Goal: Navigation & Orientation: Find specific page/section

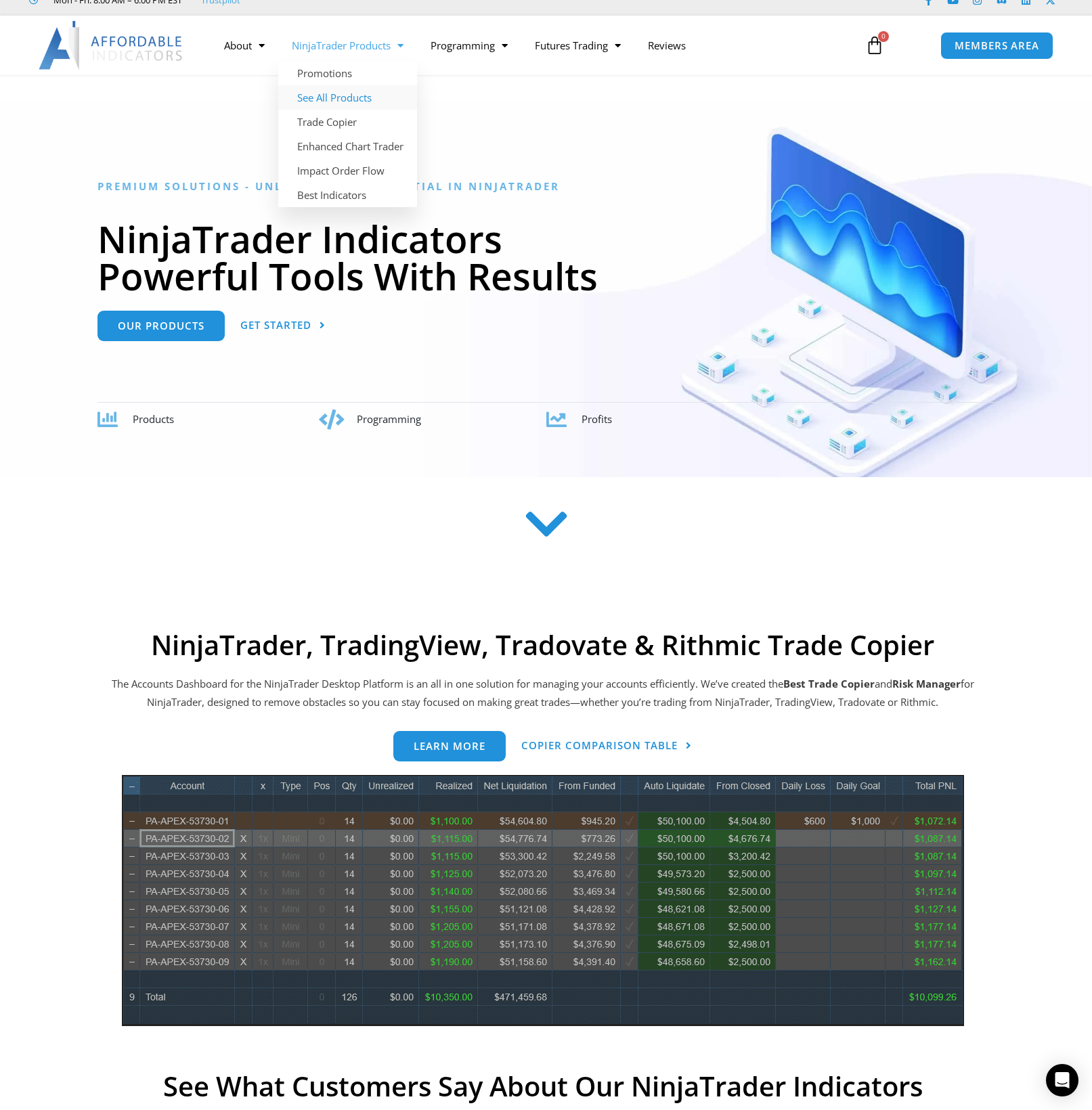
scroll to position [47, 1]
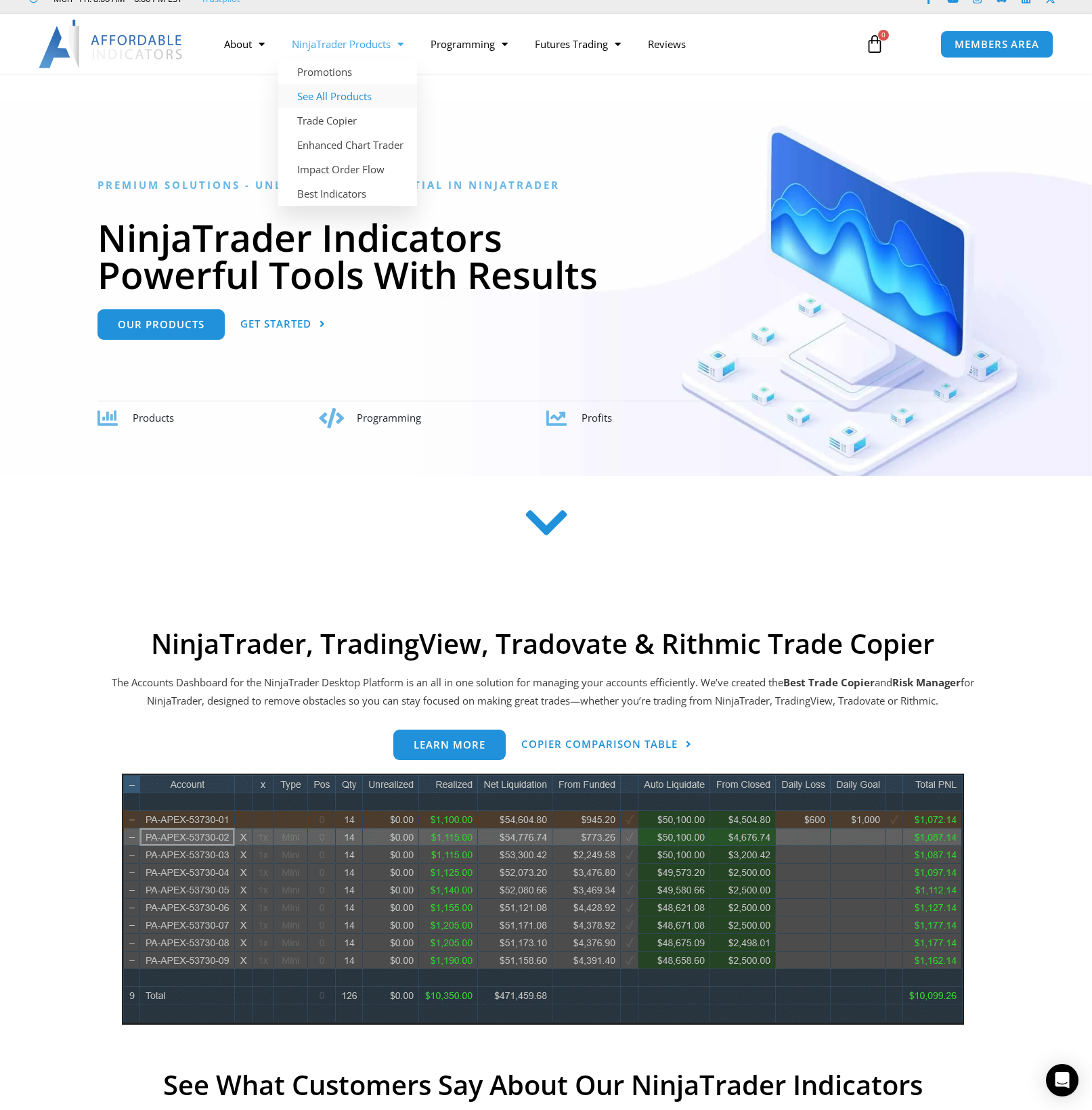
click at [348, 99] on link "See All Products" at bounding box center [348, 96] width 139 height 24
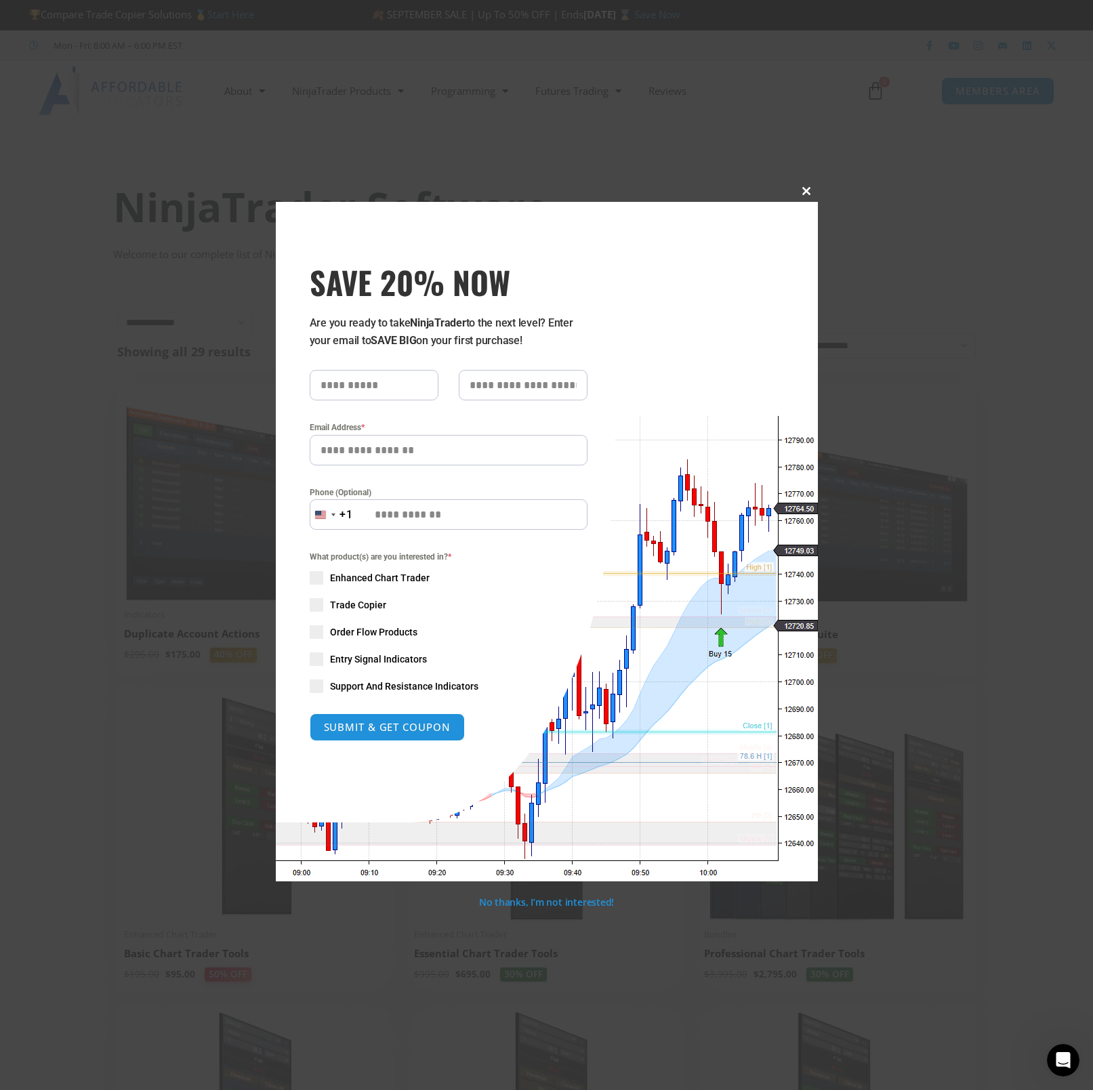
click at [808, 191] on span "SAVE 20% NOW popup" at bounding box center [807, 191] width 22 height 8
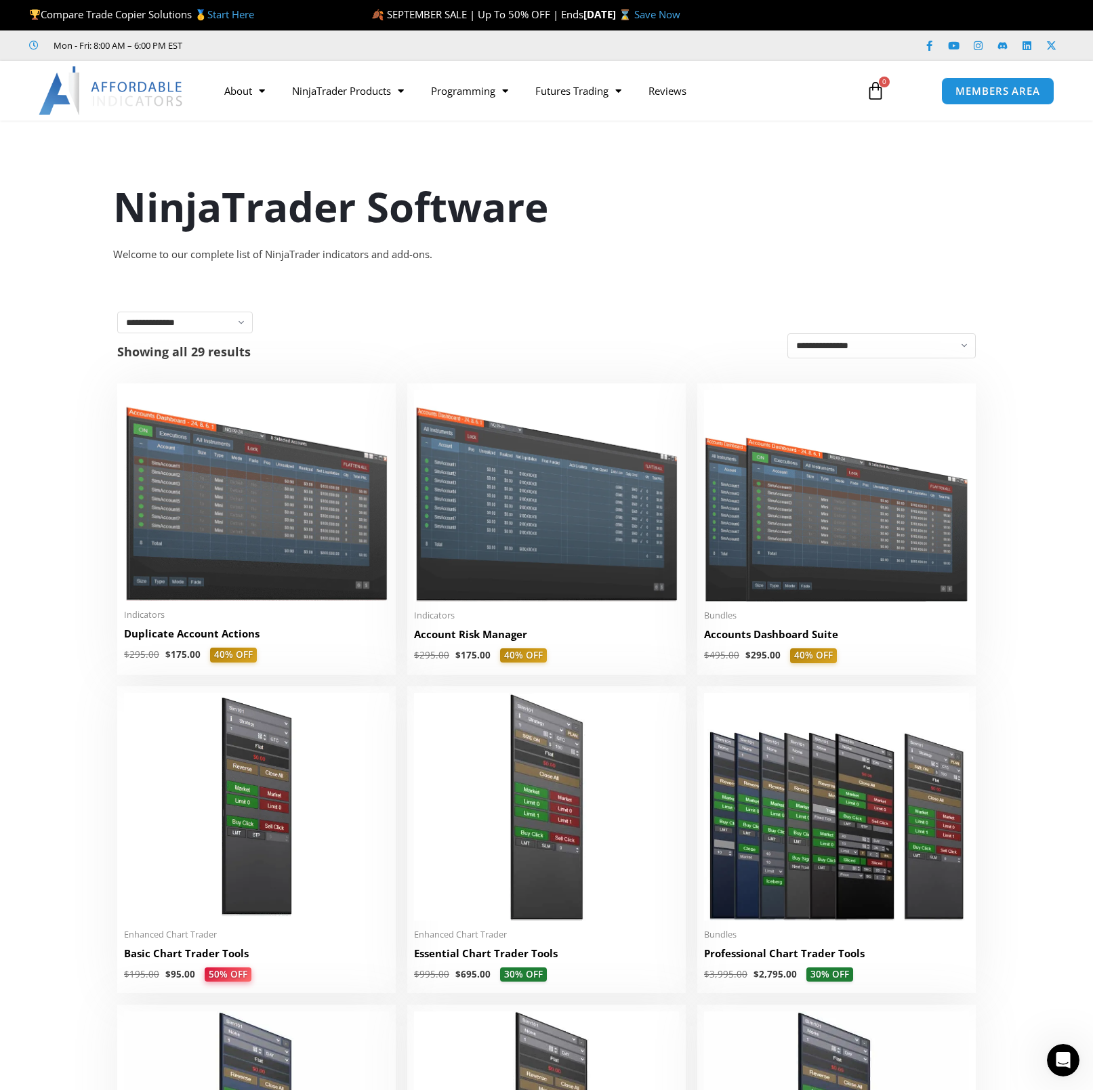
scroll to position [1, 0]
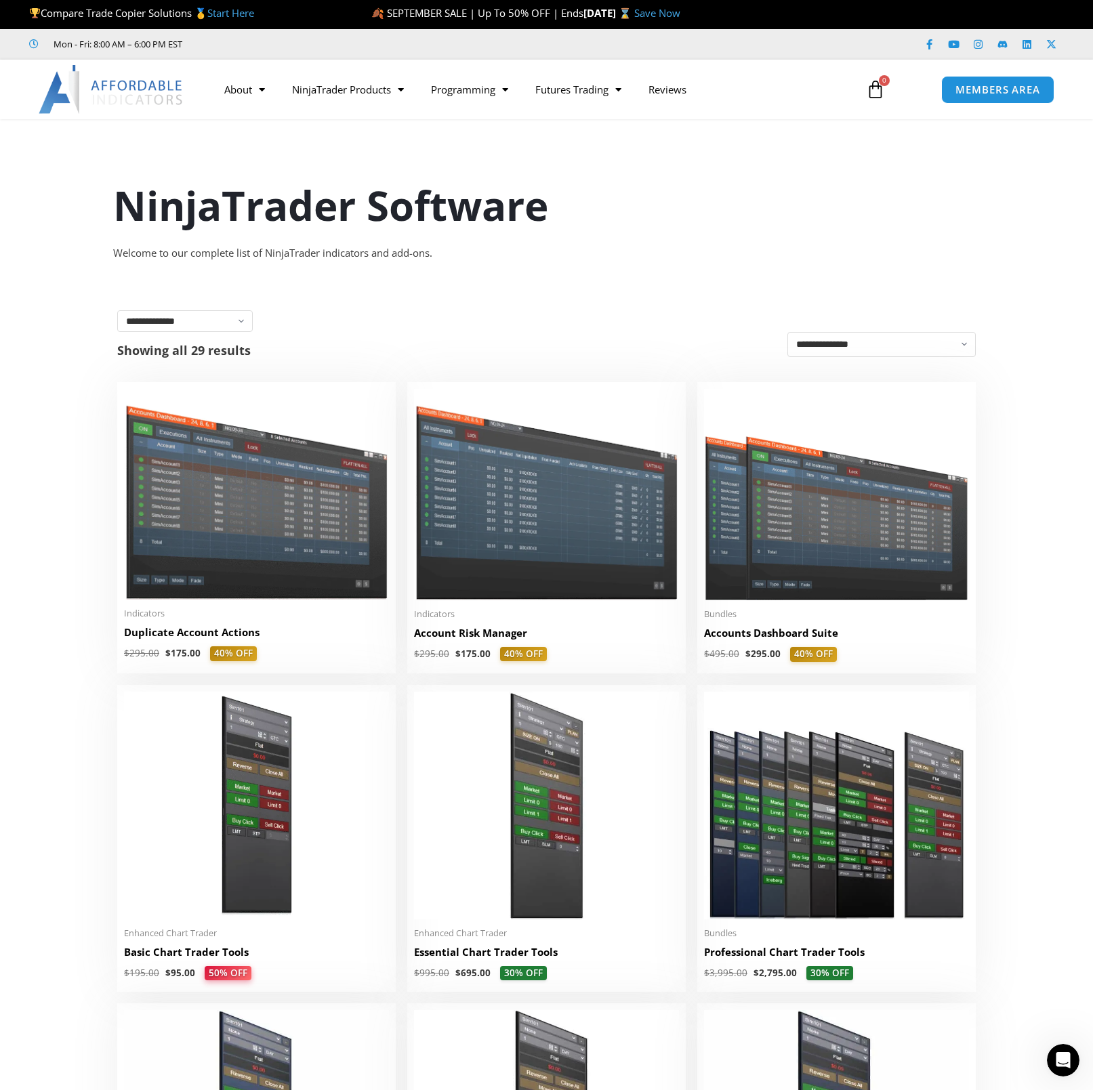
click at [136, 87] on img at bounding box center [112, 89] width 146 height 49
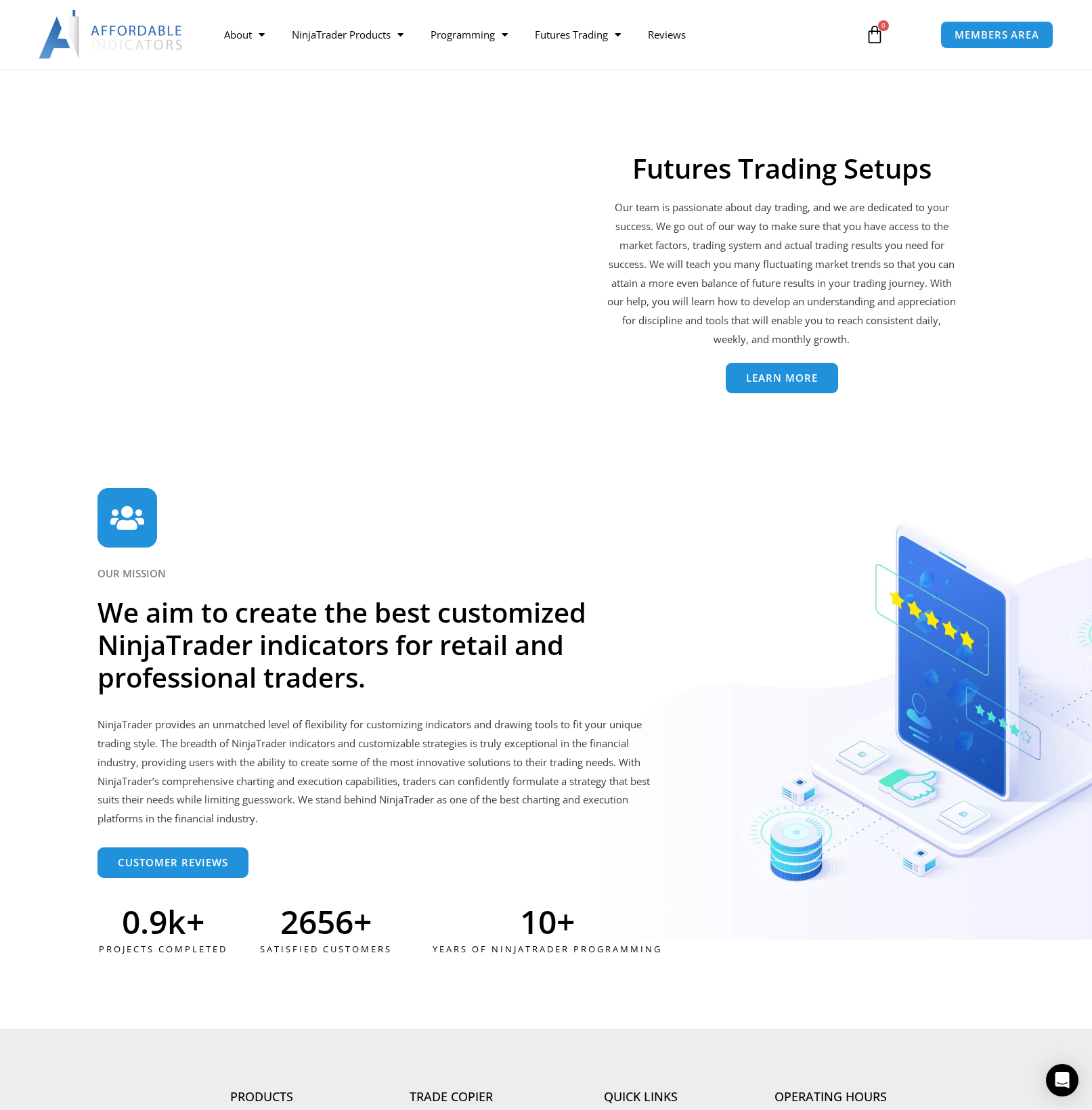
scroll to position [2820, 0]
